Goal: Information Seeking & Learning: Learn about a topic

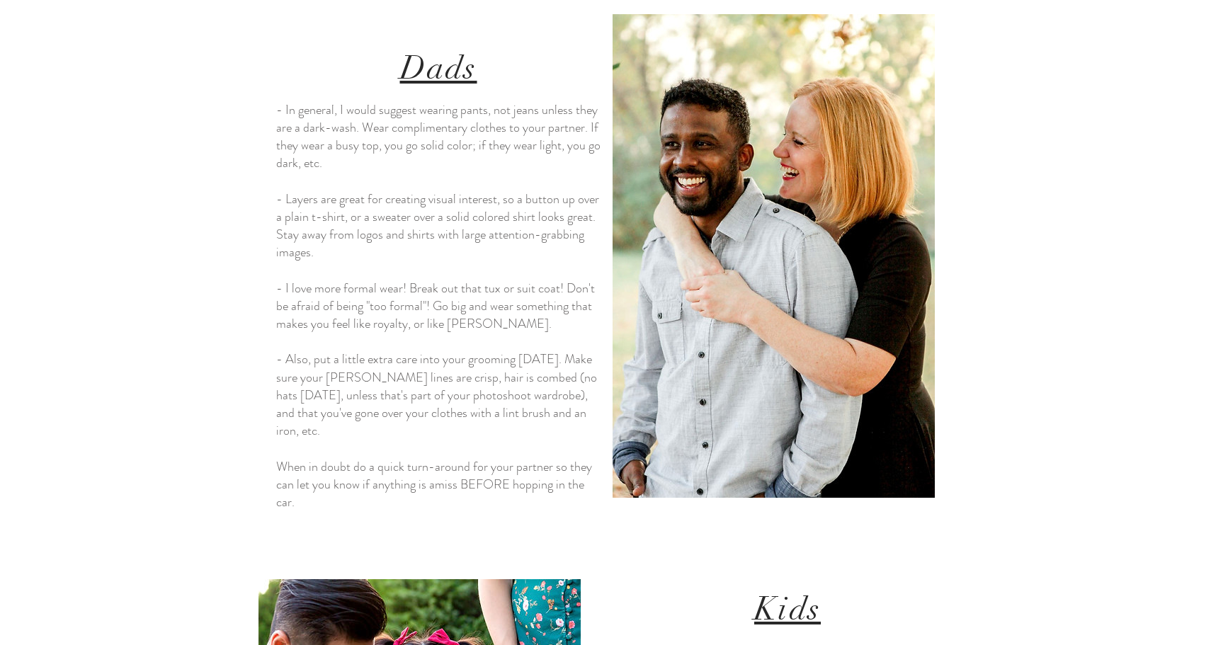
scroll to position [2735, 0]
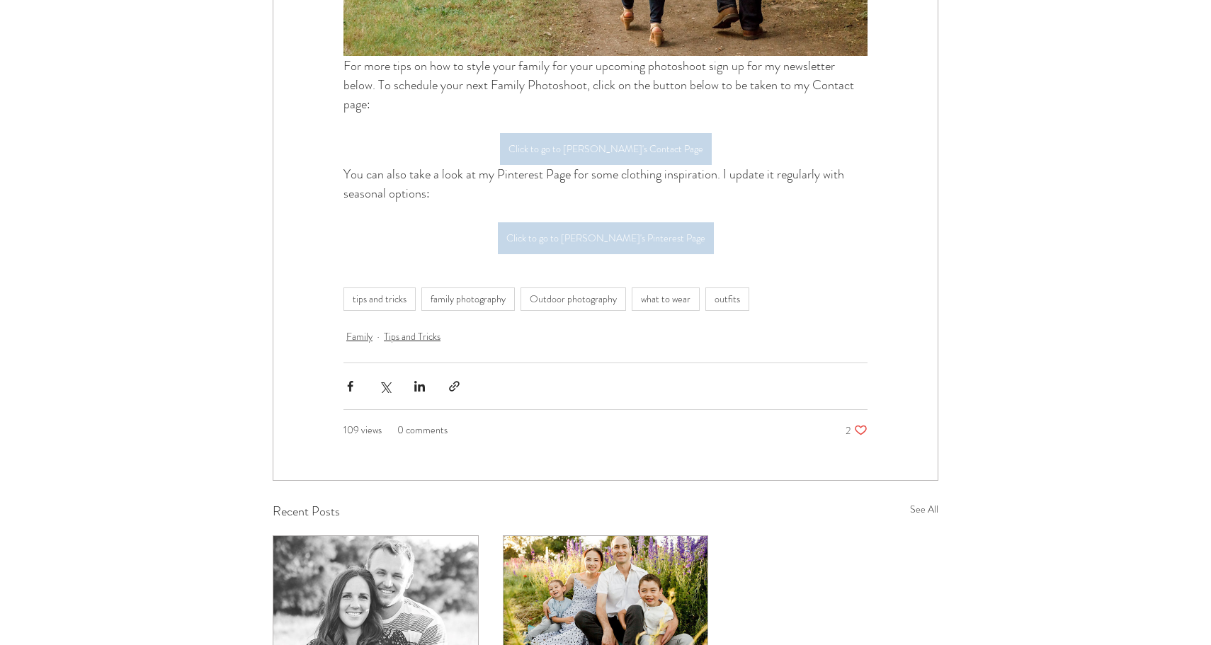
scroll to position [3427, 0]
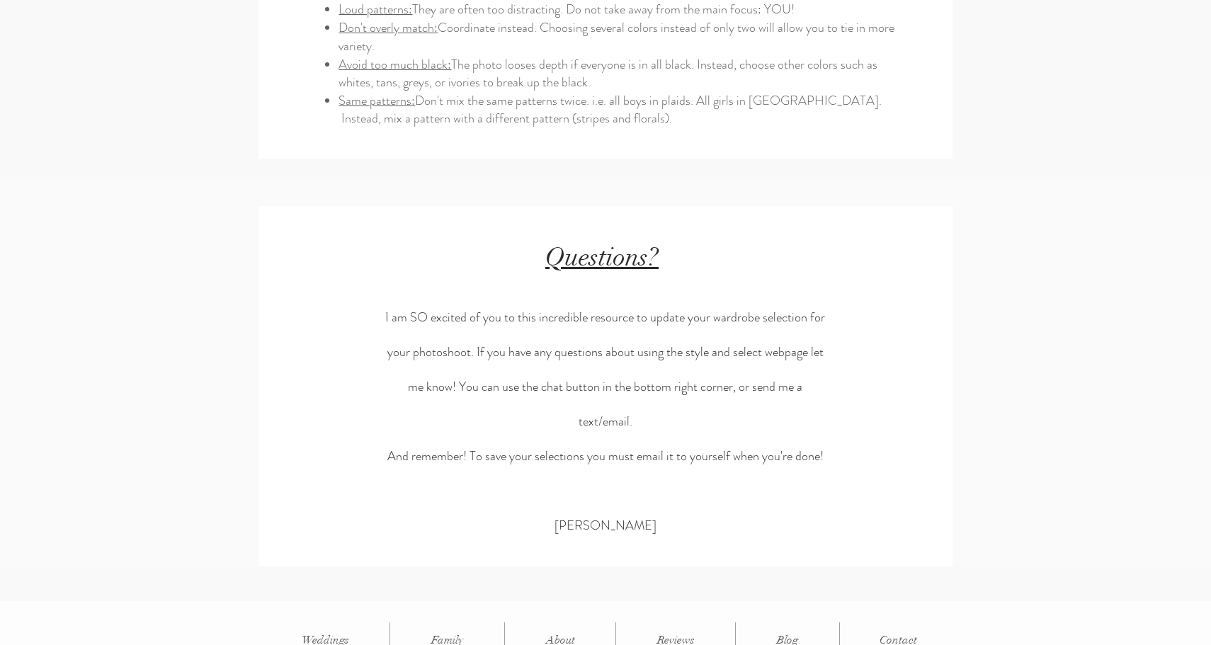
scroll to position [3282, 0]
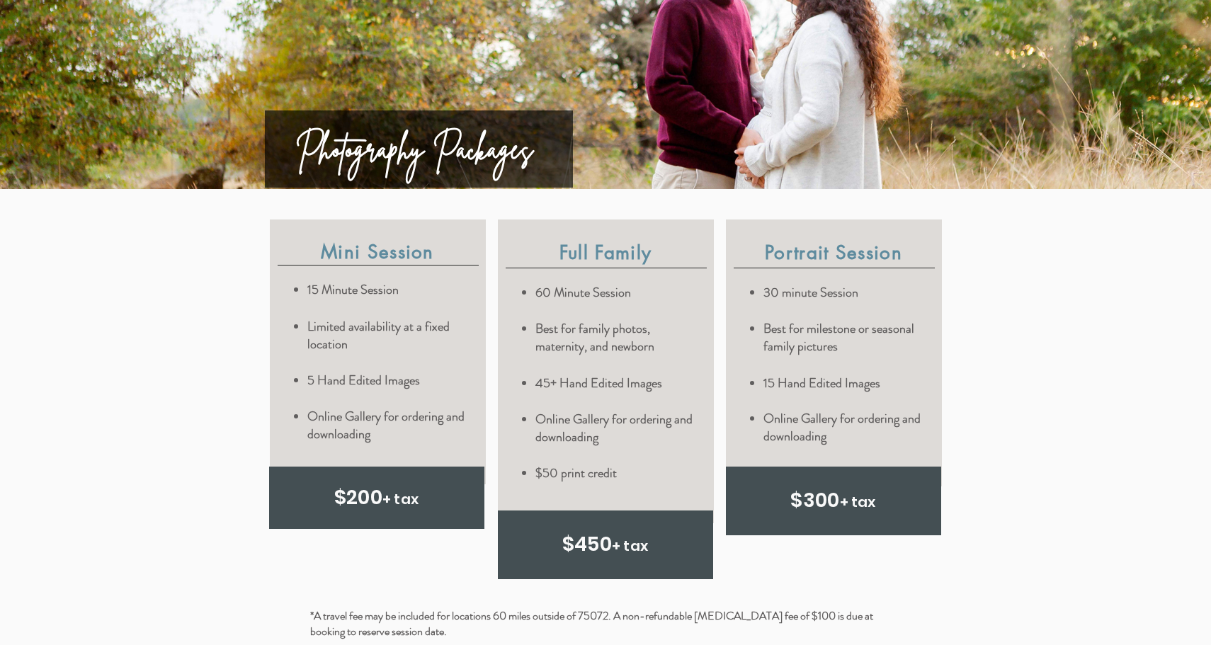
scroll to position [3553, 0]
